Goal: Information Seeking & Learning: Check status

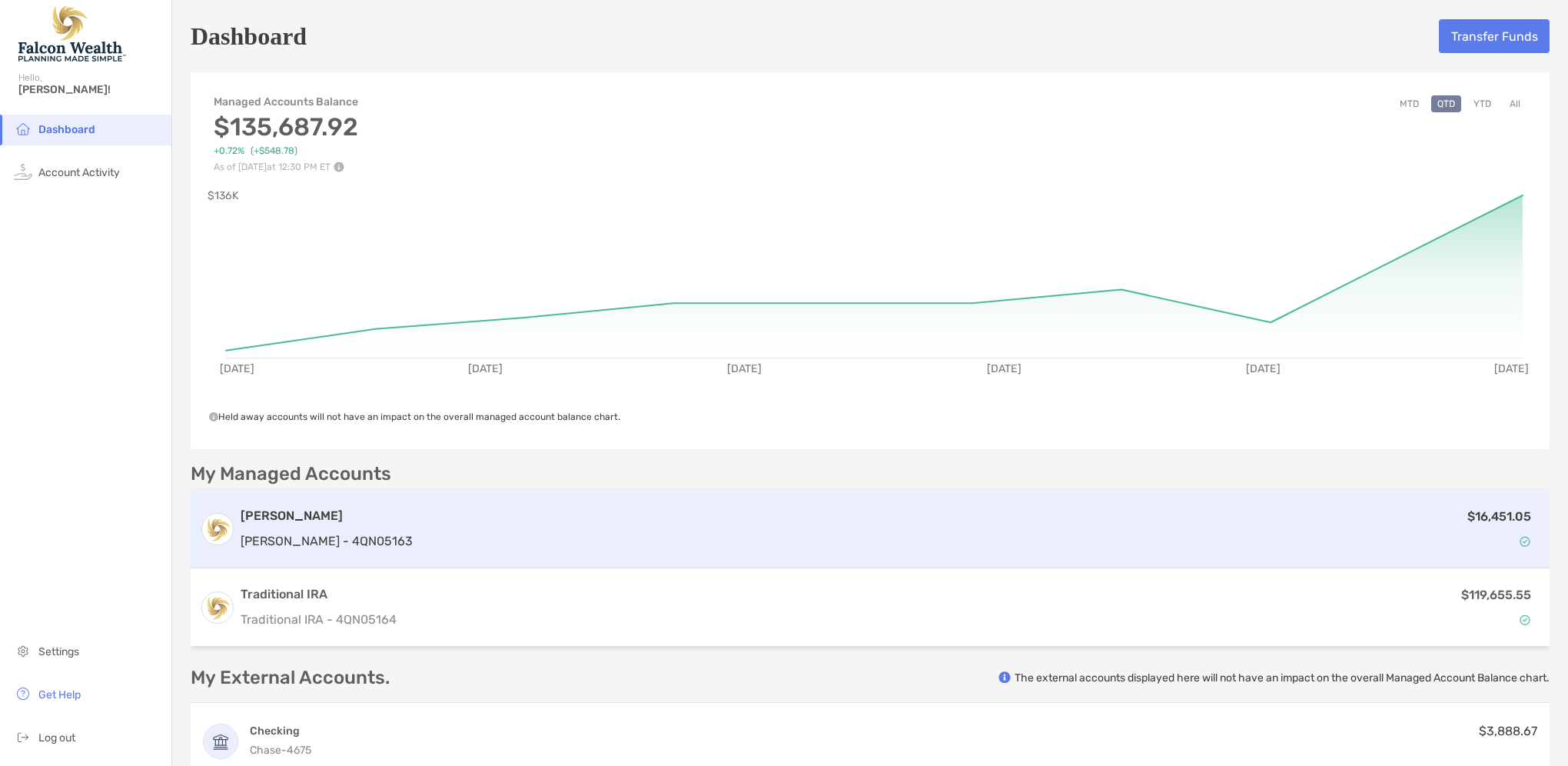
click at [332, 539] on p "[PERSON_NAME] - 4QN05163" at bounding box center [326, 541] width 172 height 19
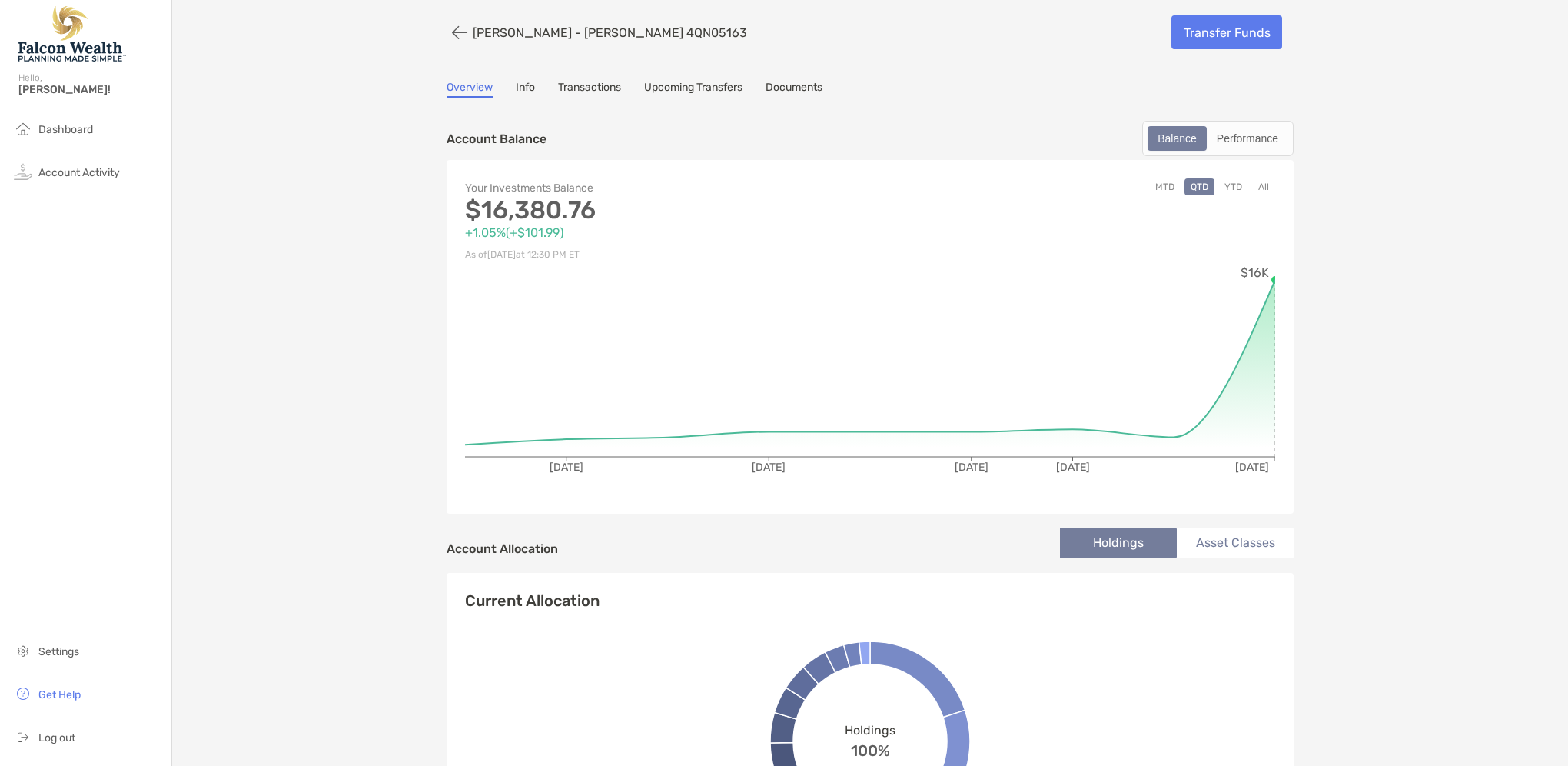
click at [522, 85] on link "Info" at bounding box center [526, 89] width 19 height 17
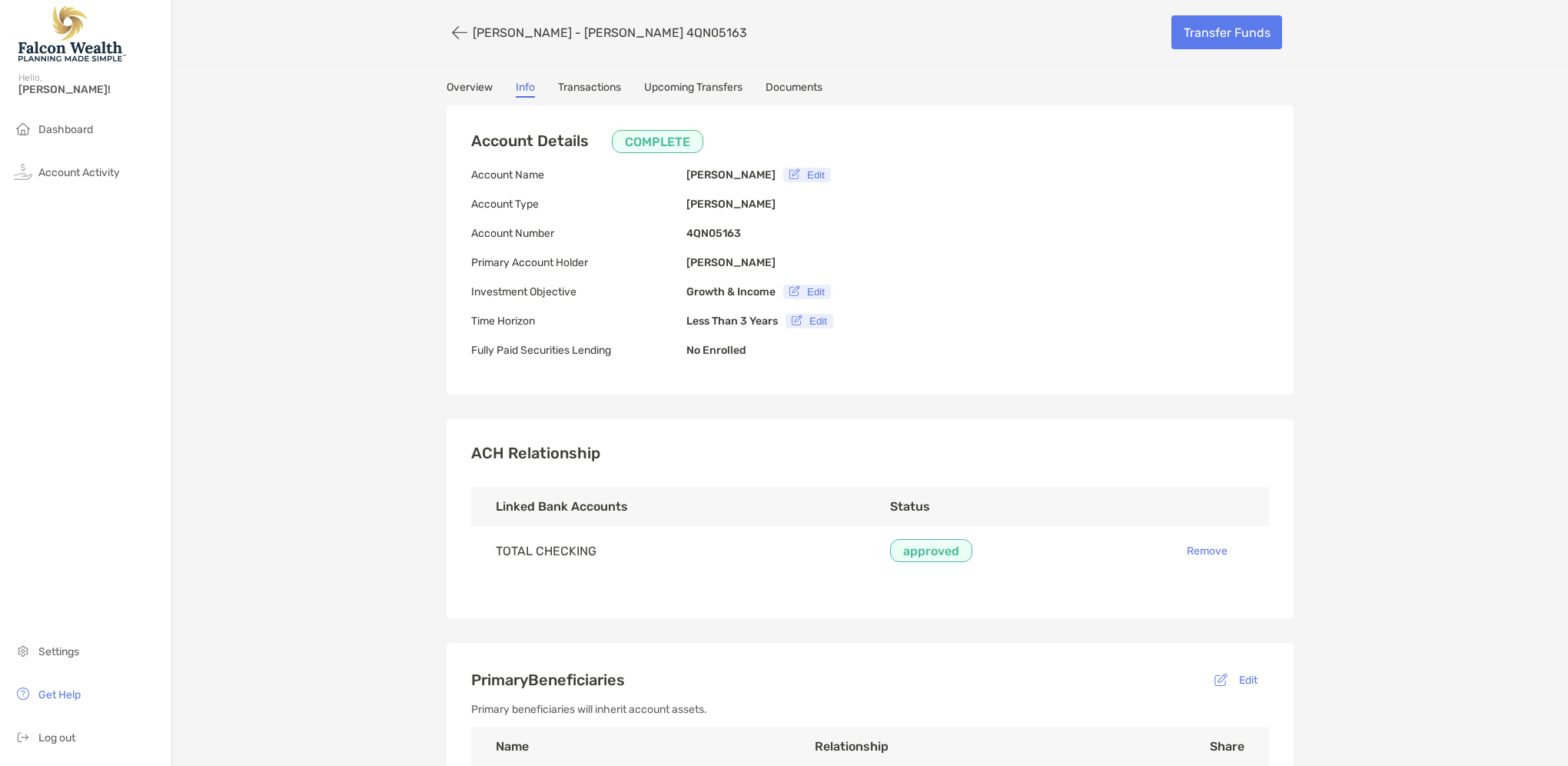
click at [593, 87] on link "Transactions" at bounding box center [590, 89] width 63 height 17
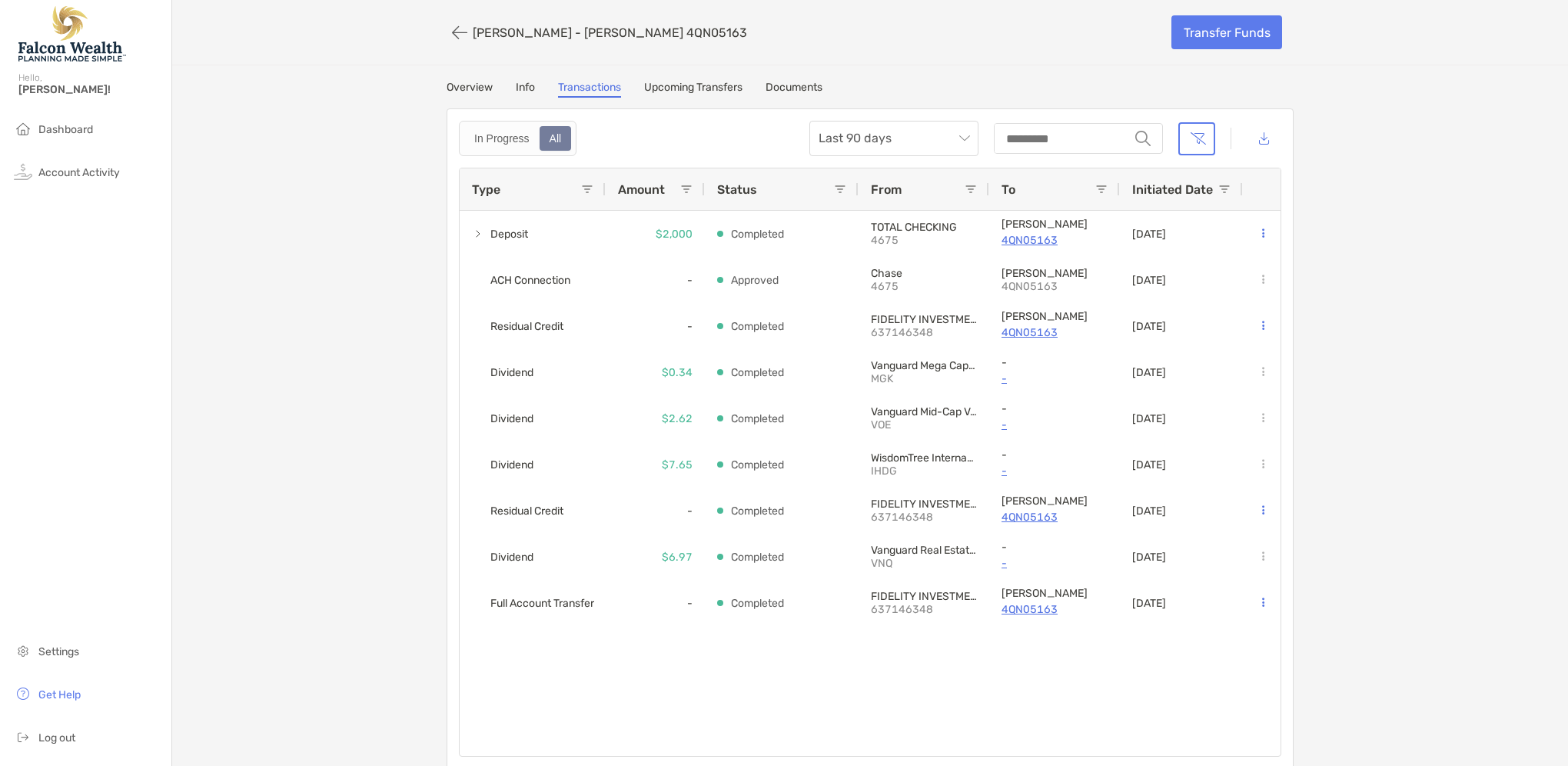
click at [799, 84] on link "Documents" at bounding box center [794, 89] width 57 height 17
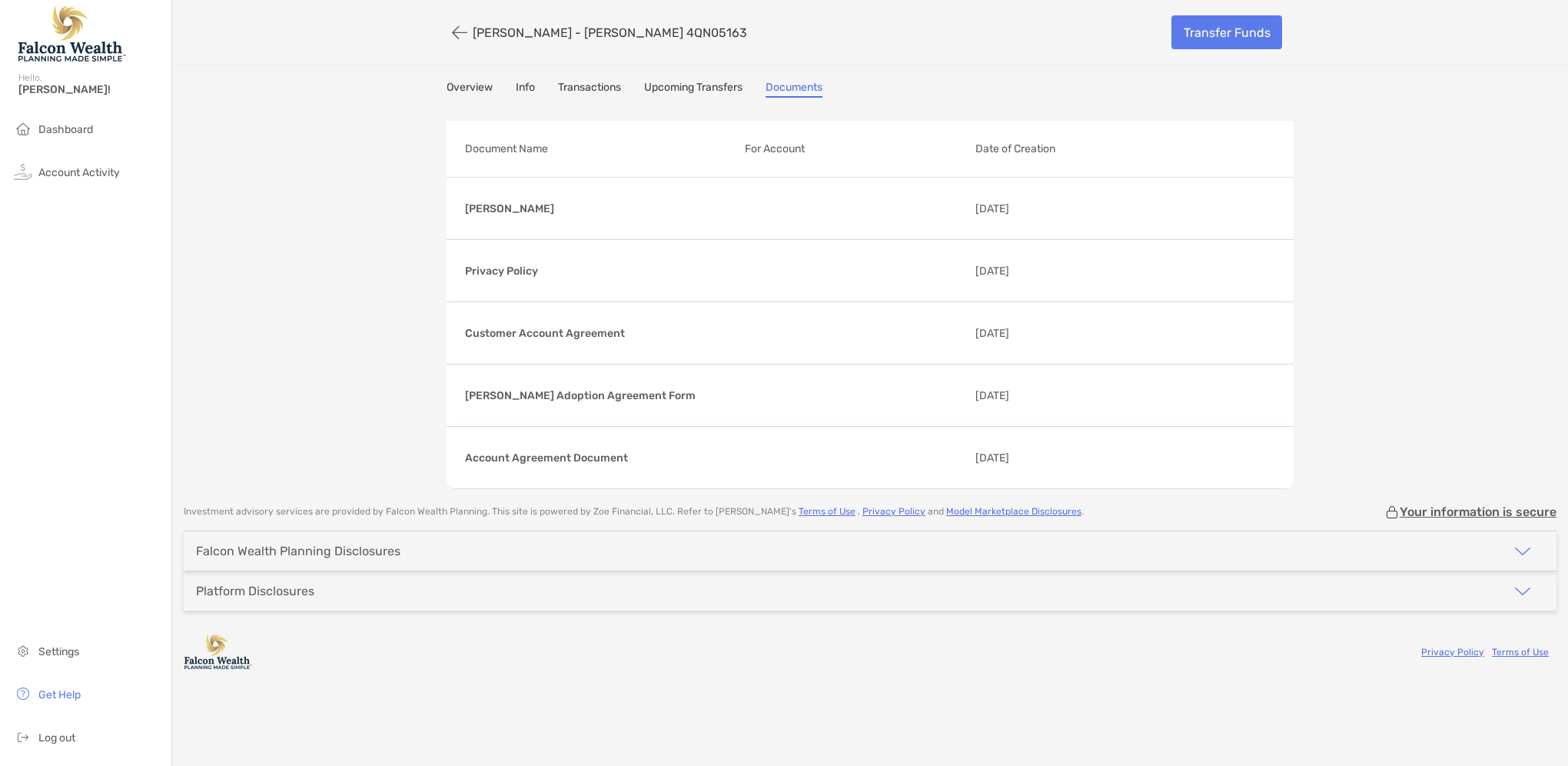
click at [675, 85] on link "Upcoming Transfers" at bounding box center [693, 89] width 99 height 17
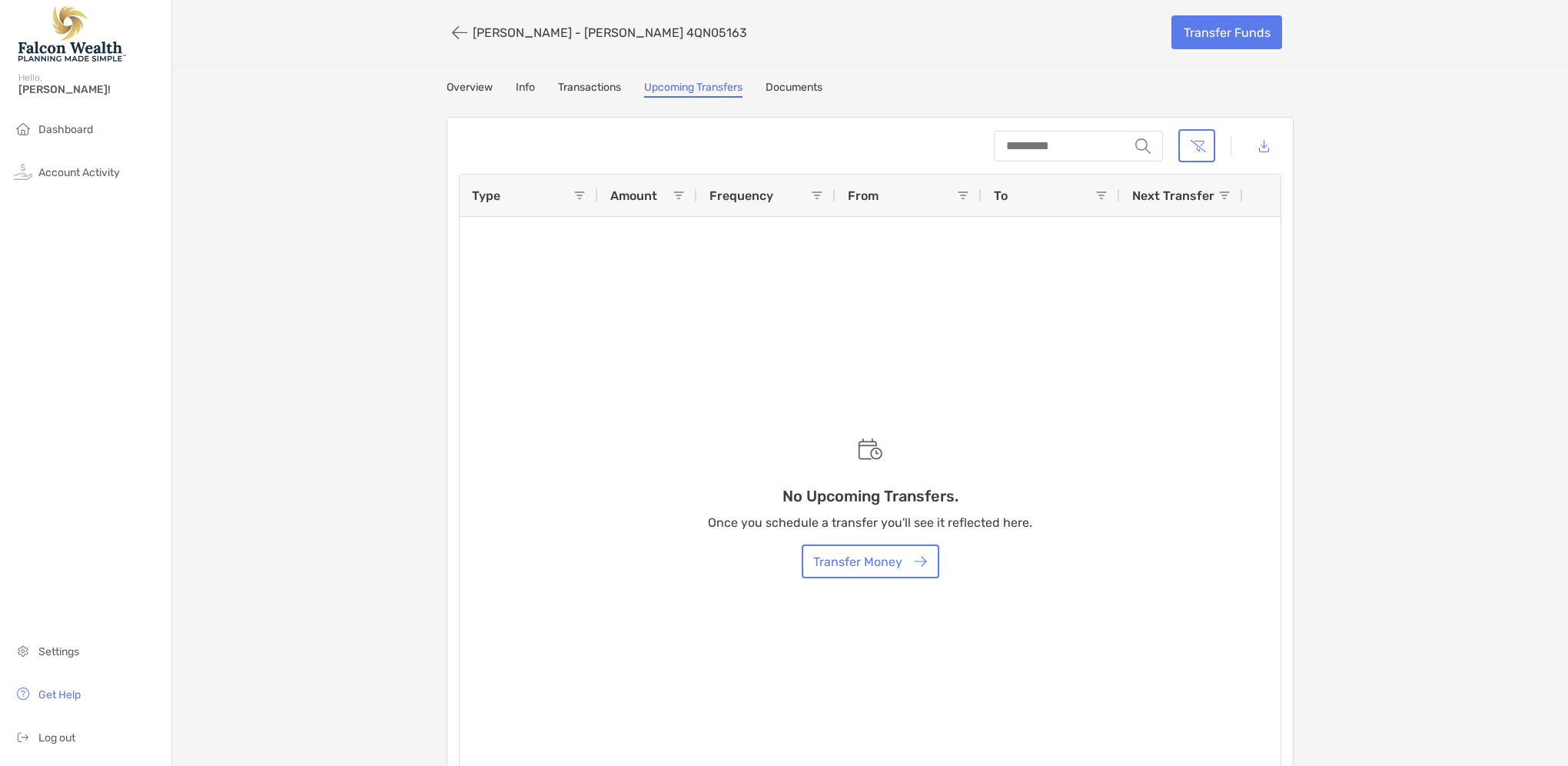
click at [465, 83] on link "Overview" at bounding box center [470, 89] width 46 height 17
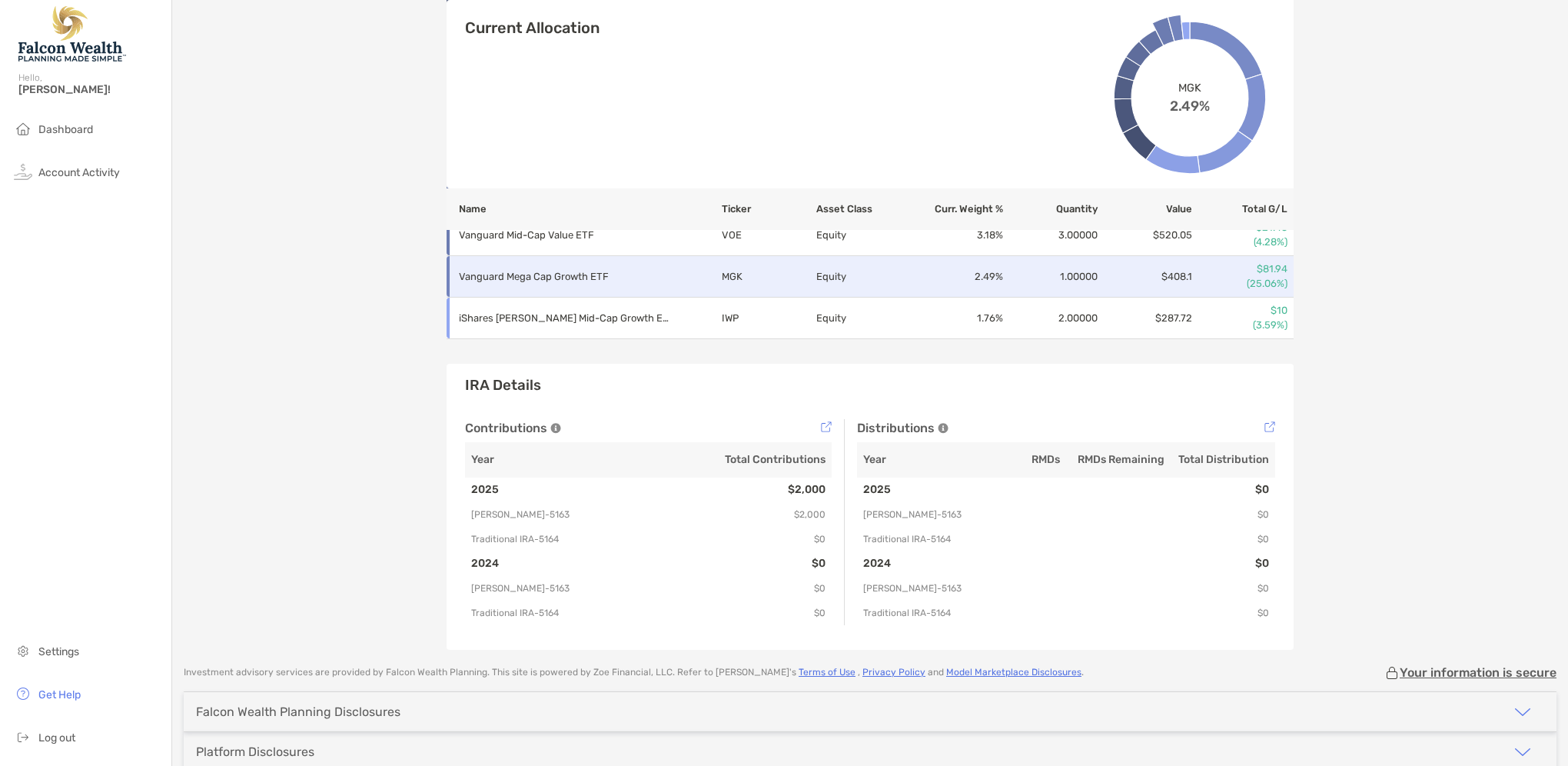
scroll to position [939, 0]
